Goal: Ask a question

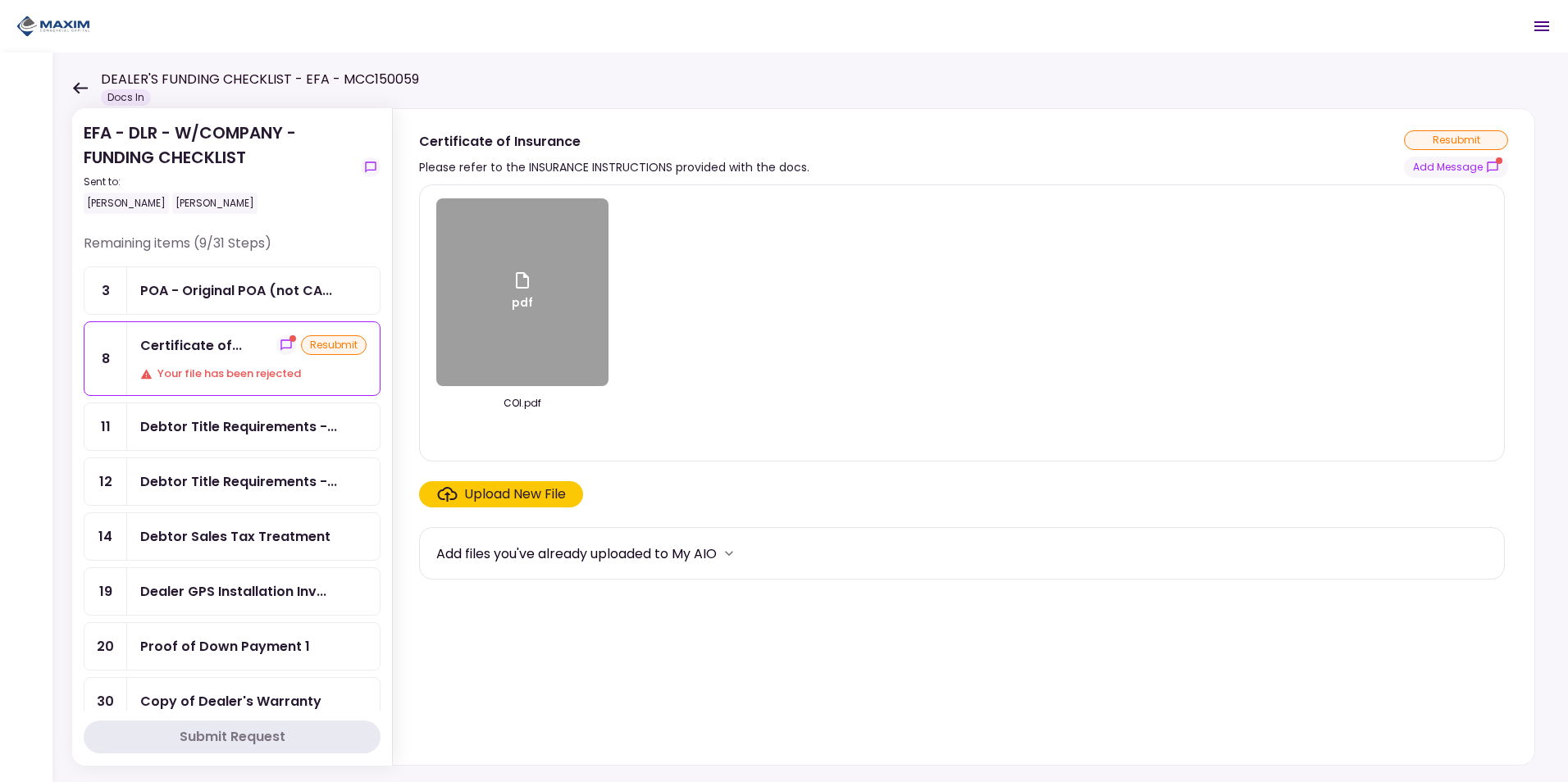
click at [226, 372] on div "Your file has been rejected" at bounding box center [253, 373] width 226 height 16
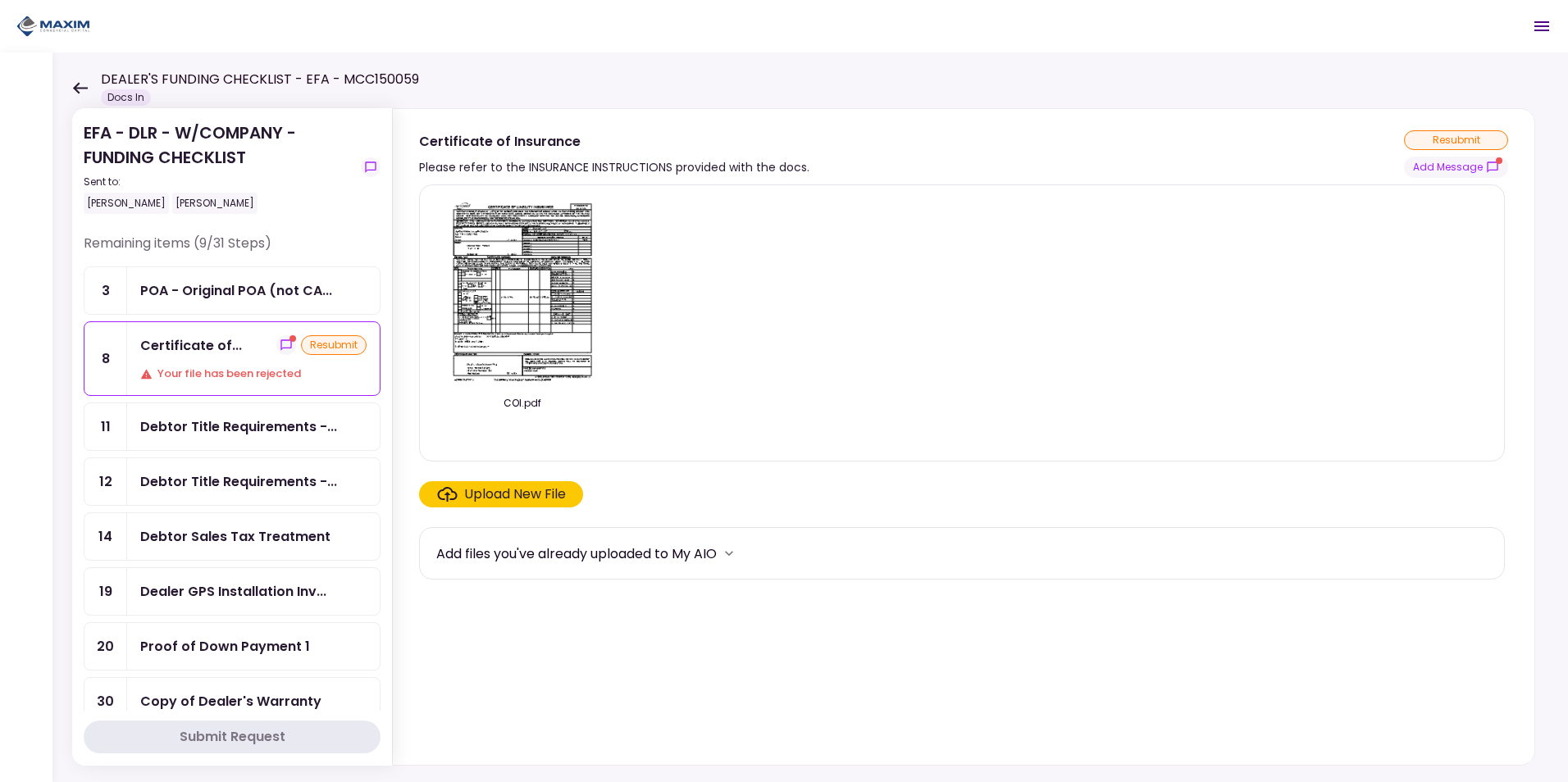
click at [562, 282] on img at bounding box center [522, 292] width 146 height 187
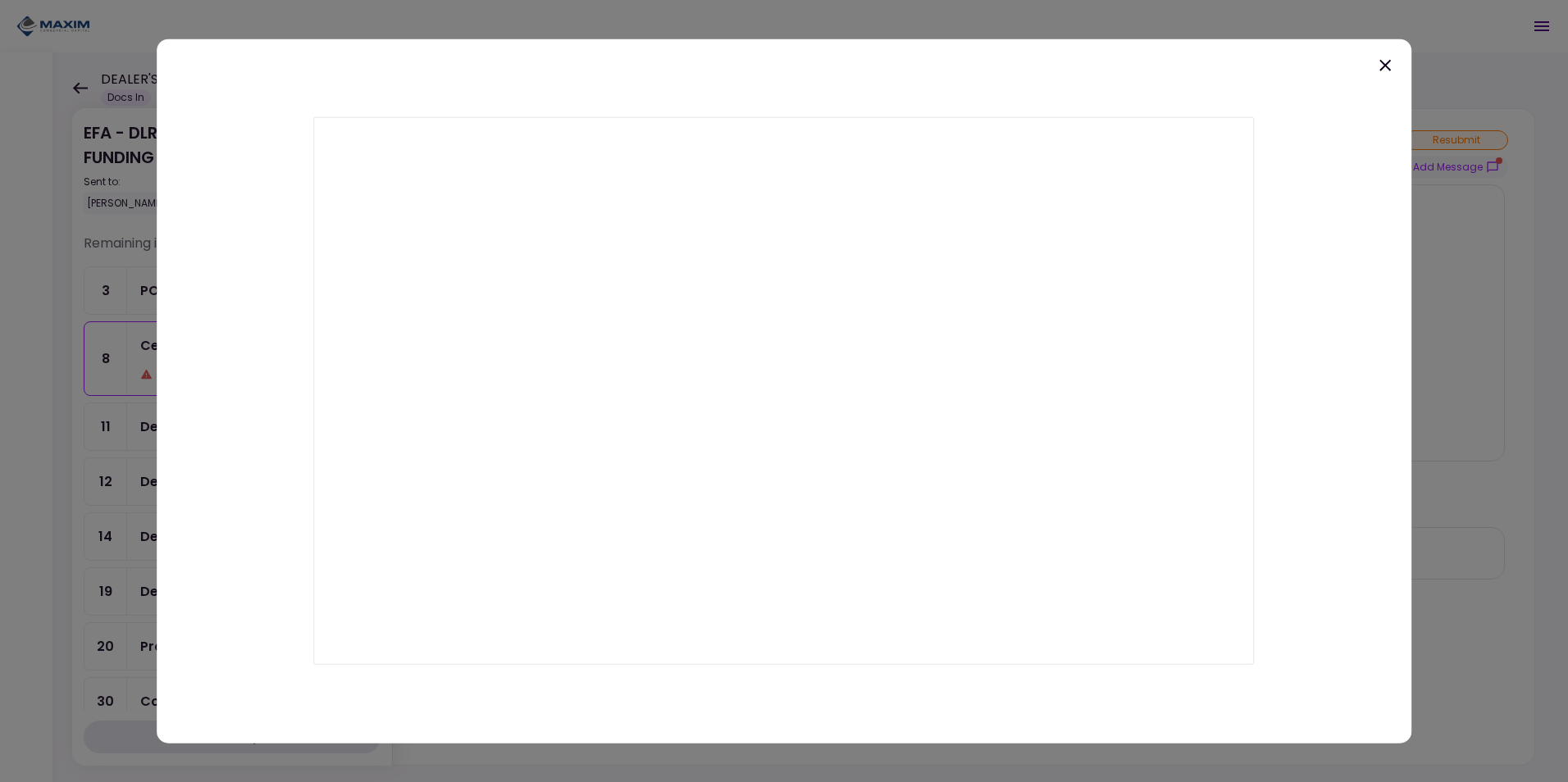
click at [1384, 68] on icon at bounding box center [1385, 65] width 19 height 19
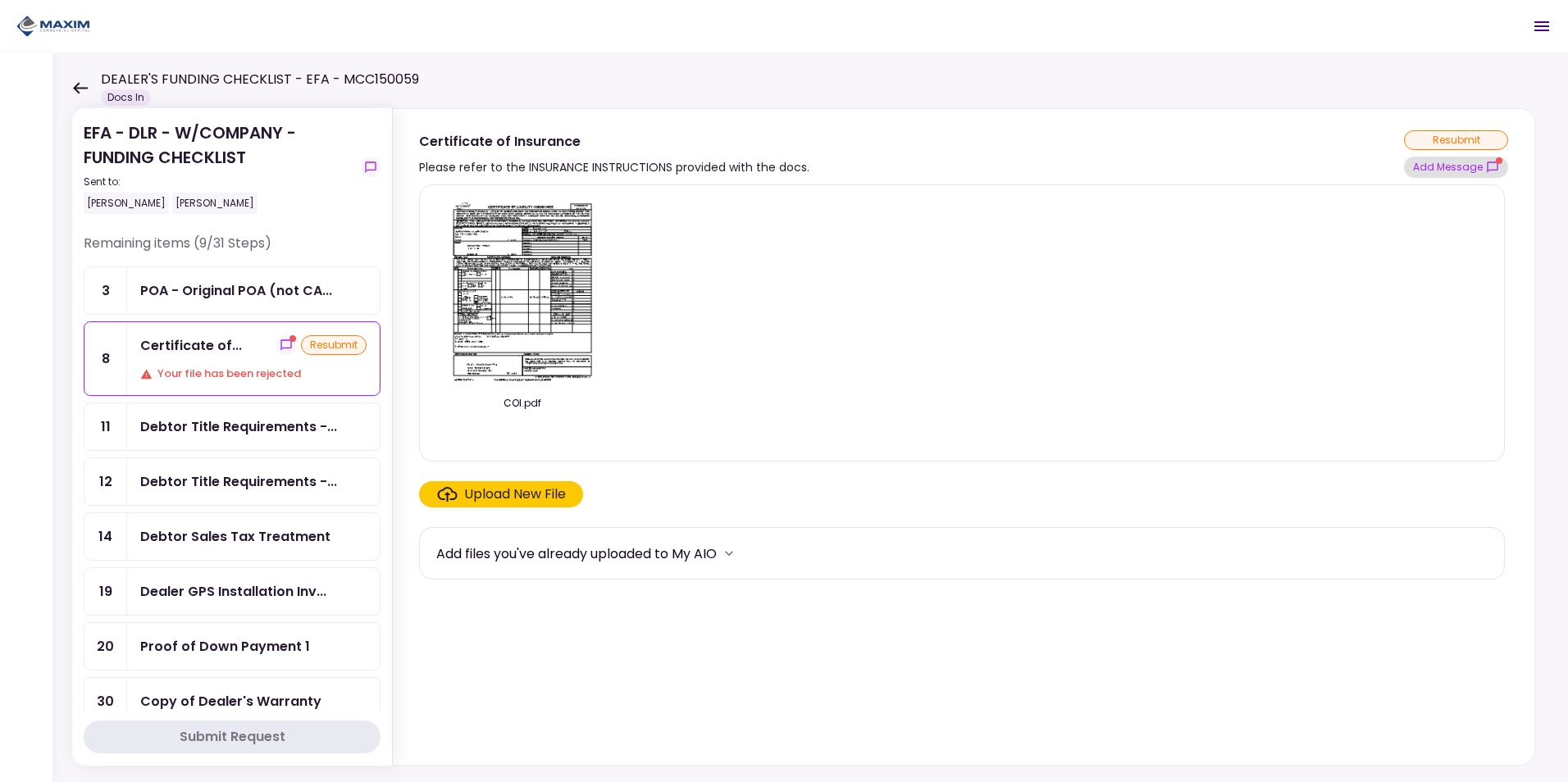
click at [1450, 159] on button "Add Message" at bounding box center [1456, 166] width 104 height 21
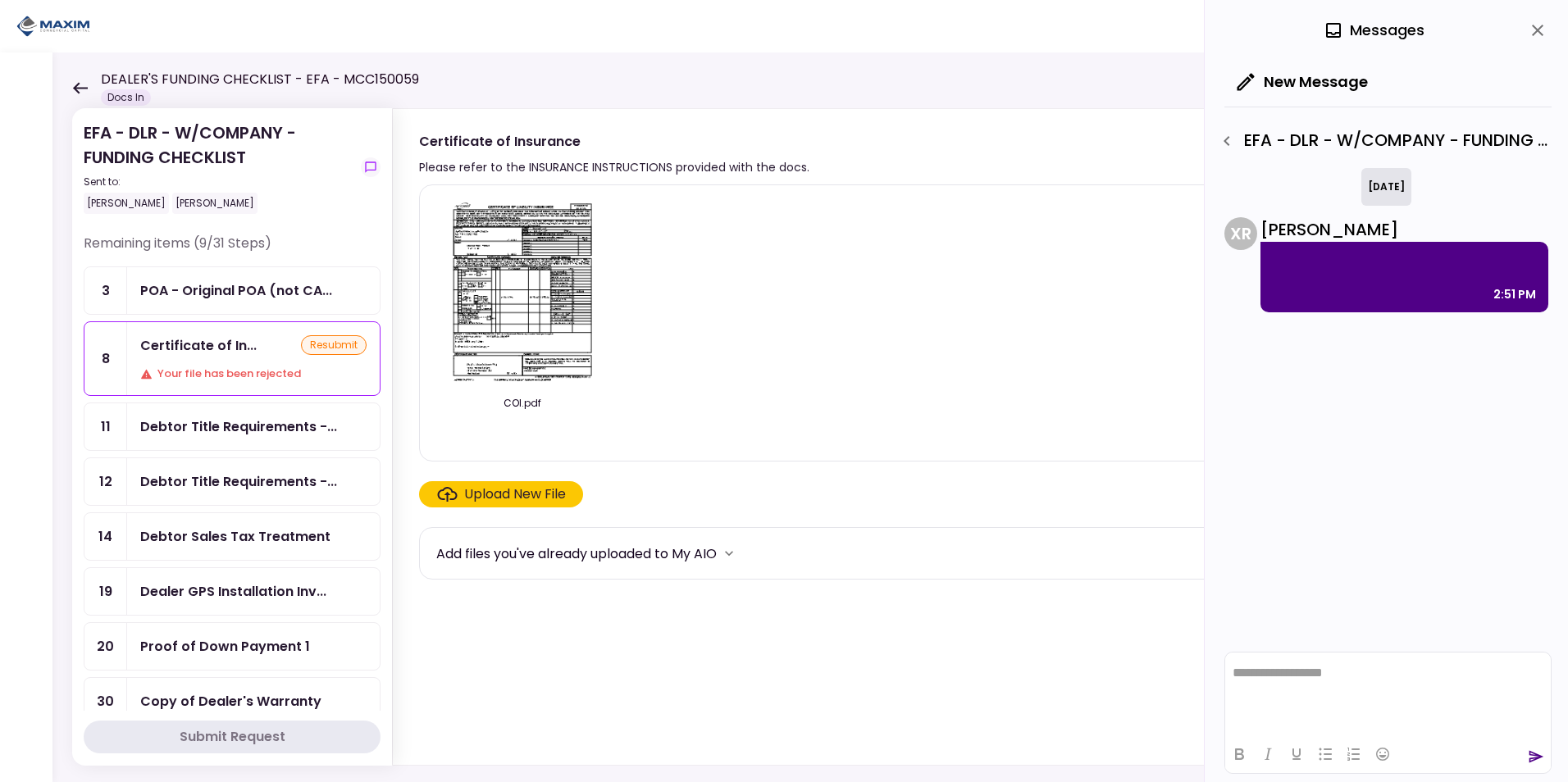
click at [1348, 264] on p at bounding box center [1404, 263] width 264 height 19
click at [1249, 84] on icon "button" at bounding box center [1245, 81] width 23 height 23
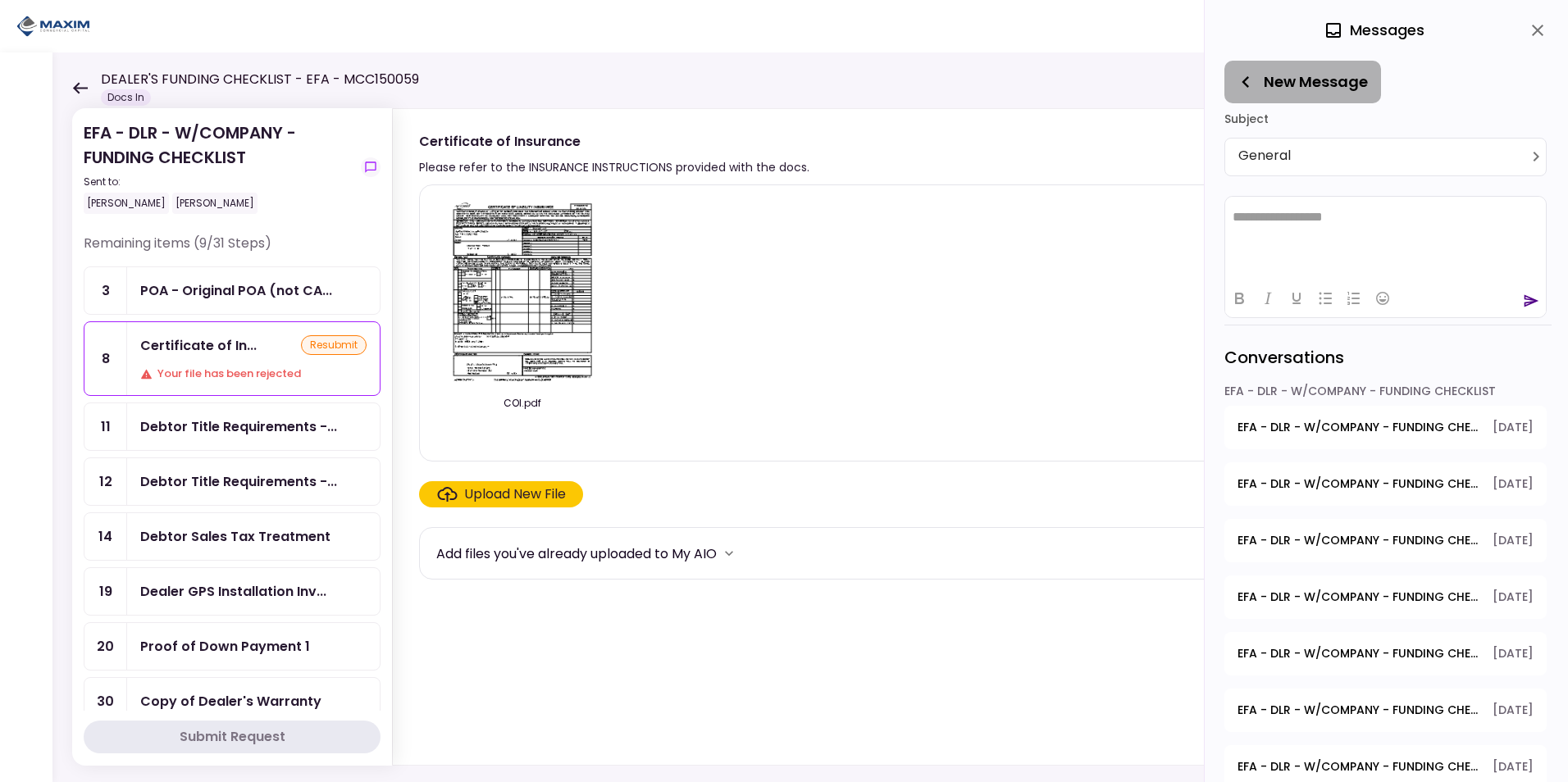
click at [1257, 79] on button "New Message" at bounding box center [1302, 82] width 156 height 42
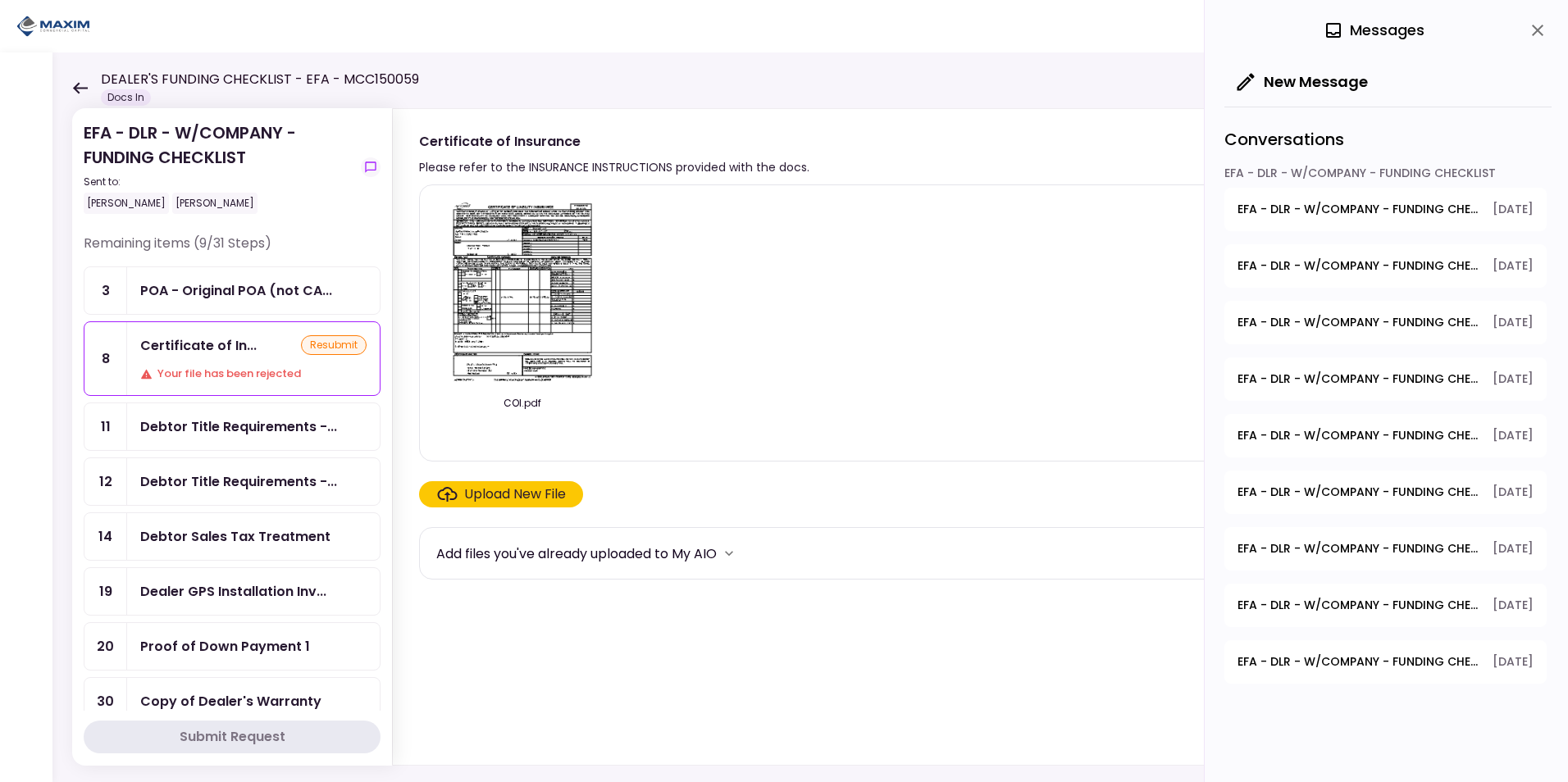
click at [1364, 175] on div "EFA - DLR - W/COMPANY - FUNDING CHECKLIST" at bounding box center [1385, 176] width 322 height 23
click at [1316, 173] on div "EFA - DLR - W/COMPANY - FUNDING CHECKLIST" at bounding box center [1385, 176] width 322 height 23
click at [1335, 225] on button "EFA - DLR - W/COMPANY - FUNDING CHECKLIST - Certificate of Insurance [DATE]" at bounding box center [1385, 209] width 322 height 43
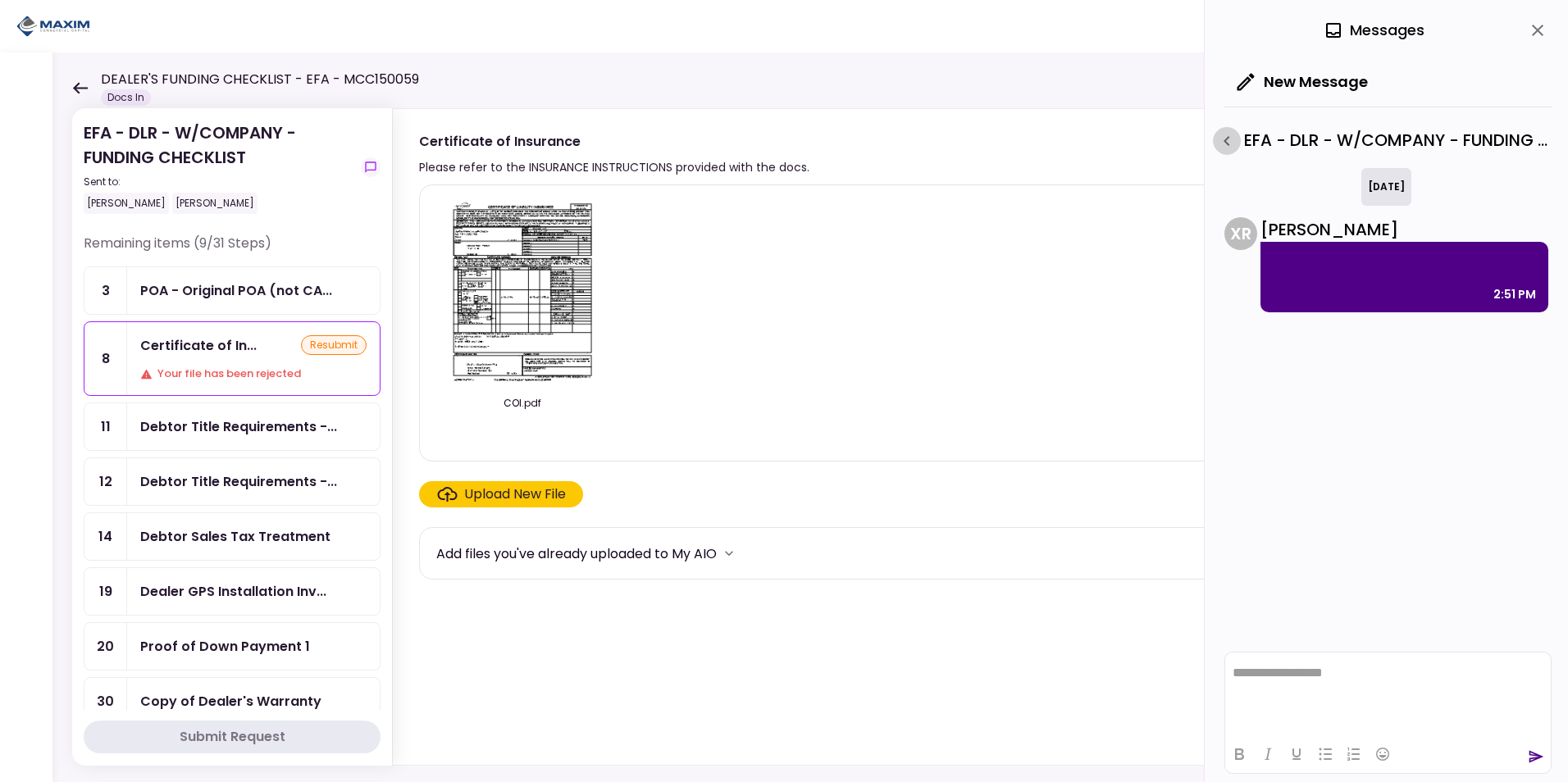
click at [1221, 144] on icon "button" at bounding box center [1226, 140] width 19 height 19
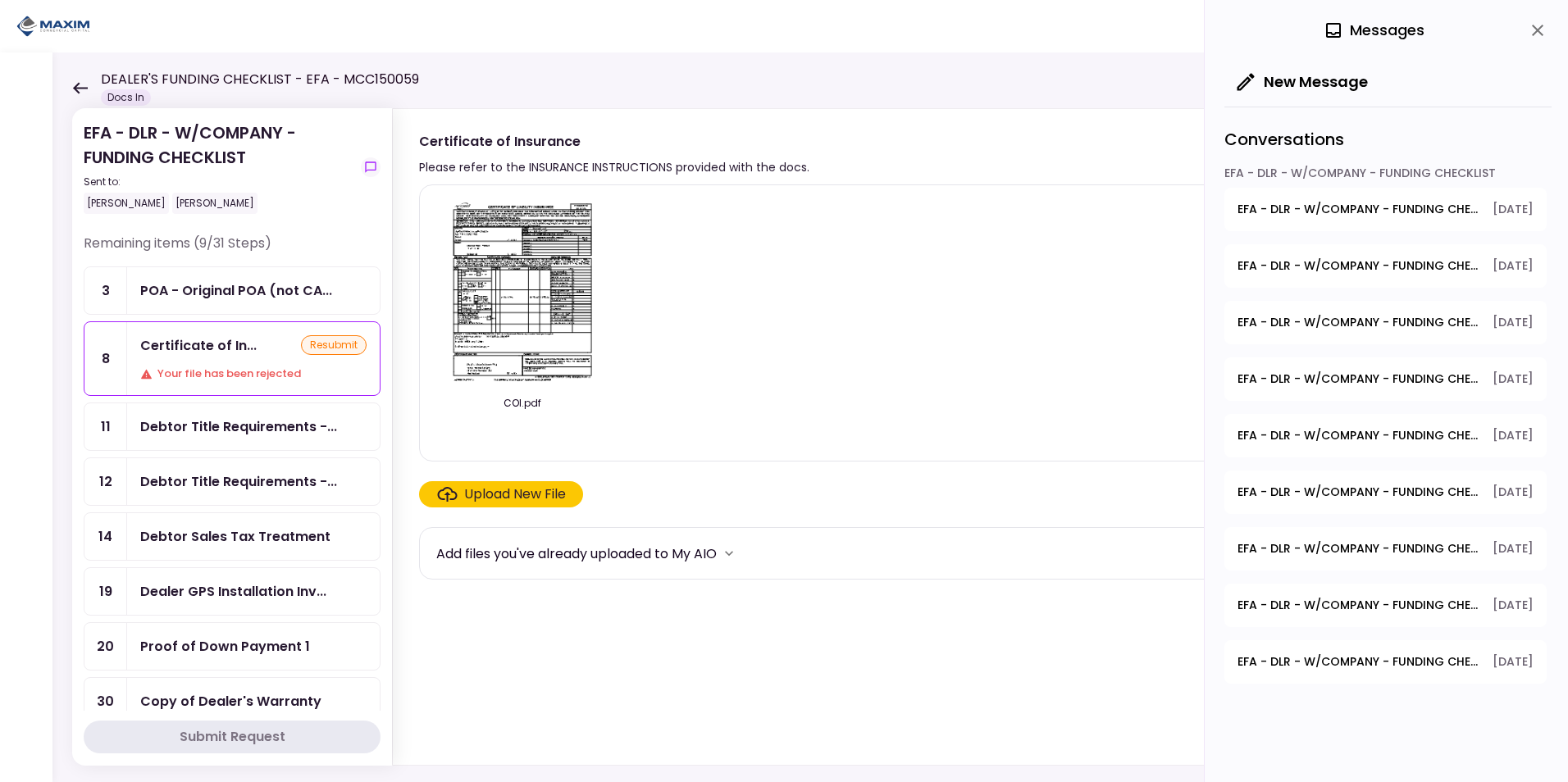
click at [1321, 167] on div "EFA - DLR - W/COMPANY - FUNDING CHECKLIST" at bounding box center [1385, 176] width 322 height 23
click at [1292, 213] on span "EFA - DLR - W/COMPANY - FUNDING CHECKLIST - Certificate of Insurance" at bounding box center [1358, 209] width 243 height 17
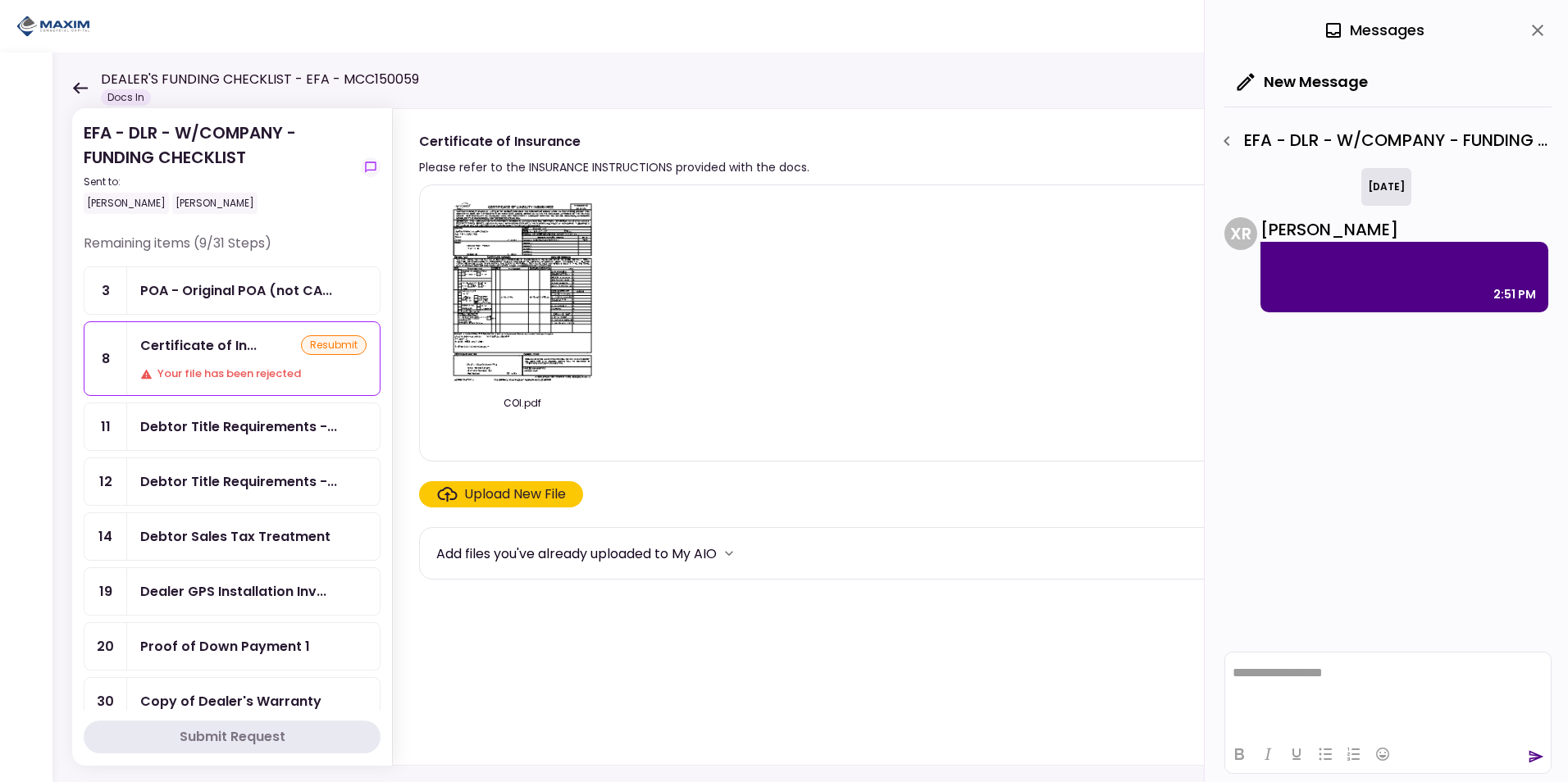
click at [1391, 293] on div "2:51 PM" at bounding box center [1404, 294] width 264 height 19
